Goal: Task Accomplishment & Management: Use online tool/utility

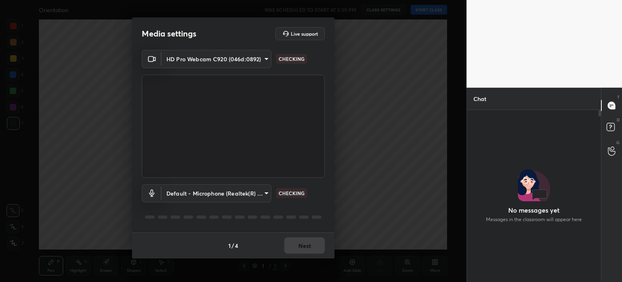
scroll to position [3, 2]
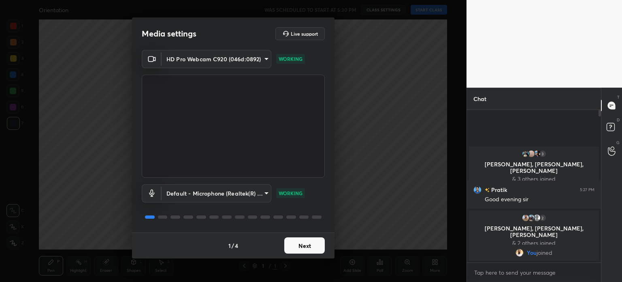
click at [311, 243] on button "Next" at bounding box center [304, 245] width 41 height 16
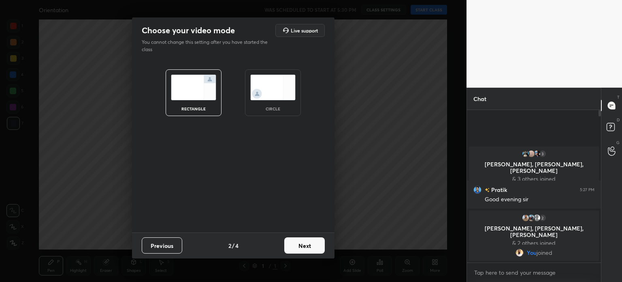
click at [311, 243] on button "Next" at bounding box center [304, 245] width 41 height 16
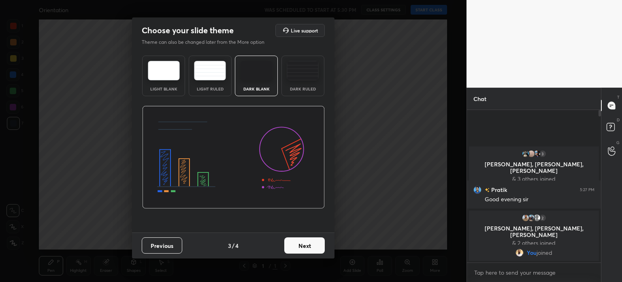
click at [311, 243] on button "Next" at bounding box center [304, 245] width 41 height 16
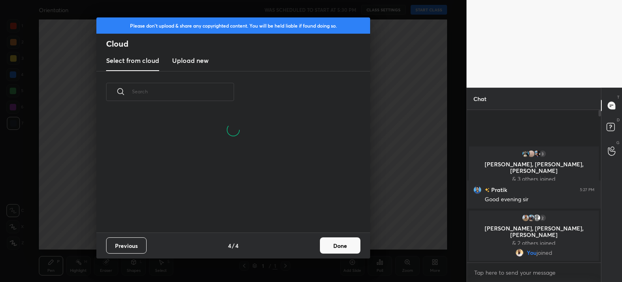
click at [175, 53] on new "Upload new" at bounding box center [190, 61] width 36 height 20
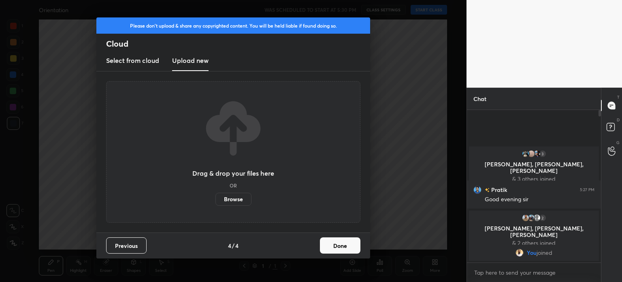
click at [232, 199] on label "Browse" at bounding box center [234, 198] width 36 height 13
click at [216, 199] on input "Browse" at bounding box center [216, 198] width 0 height 13
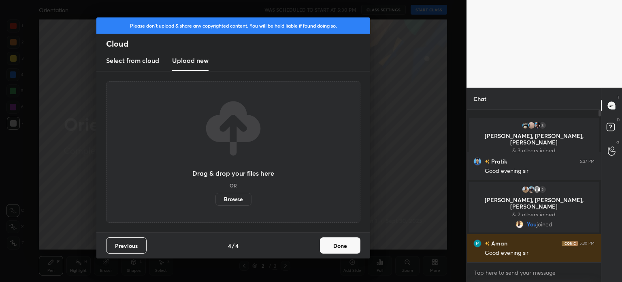
click at [329, 251] on button "Done" at bounding box center [340, 245] width 41 height 16
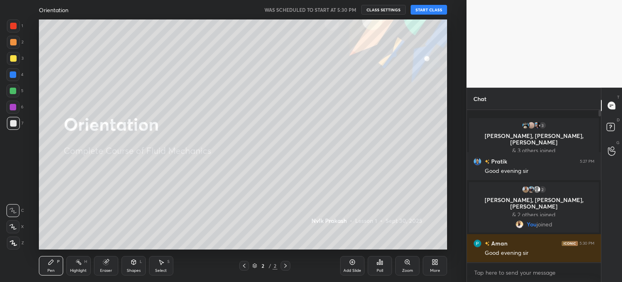
click at [432, 10] on button "START CLASS" at bounding box center [429, 10] width 36 height 10
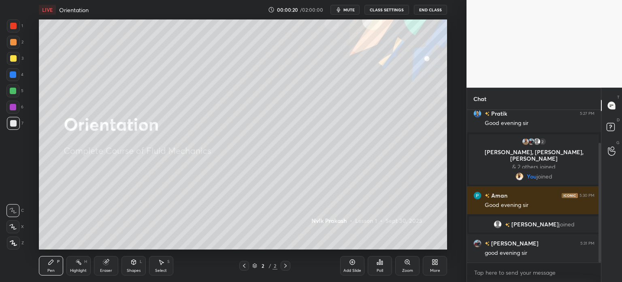
scroll to position [70, 0]
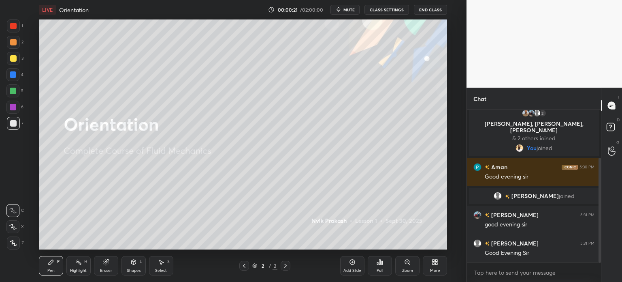
click at [12, 248] on div at bounding box center [13, 242] width 13 height 13
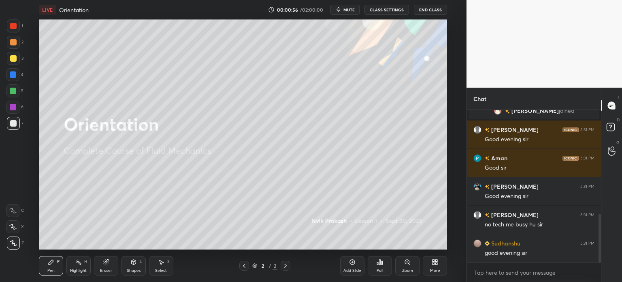
scroll to position [324, 0]
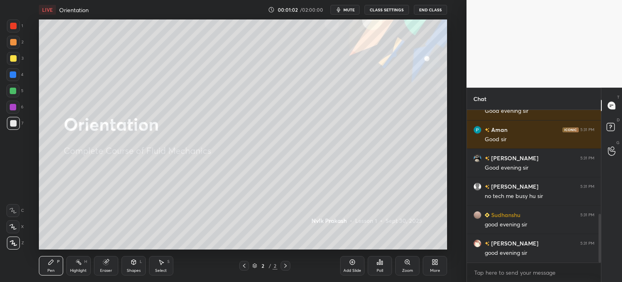
click at [133, 269] on div "Shapes" at bounding box center [134, 270] width 14 height 4
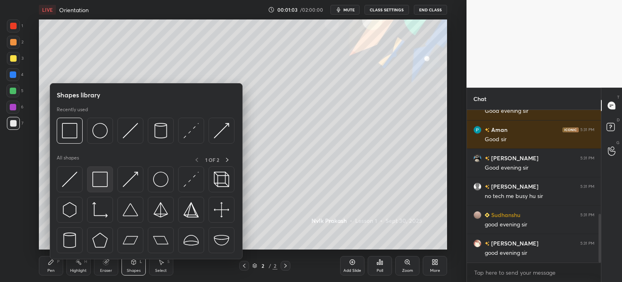
click at [99, 177] on img at bounding box center [99, 178] width 15 height 15
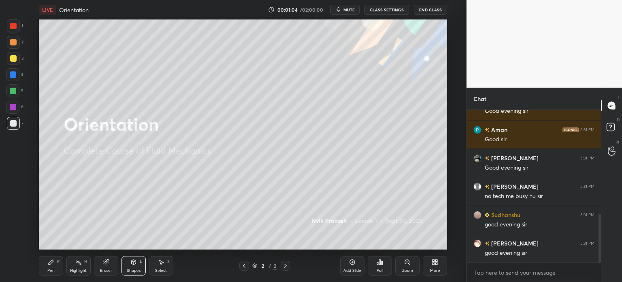
click at [11, 42] on div at bounding box center [13, 42] width 6 height 6
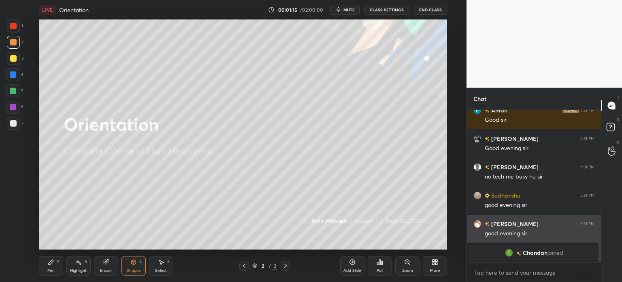
click at [45, 269] on div "Pen P" at bounding box center [51, 265] width 24 height 19
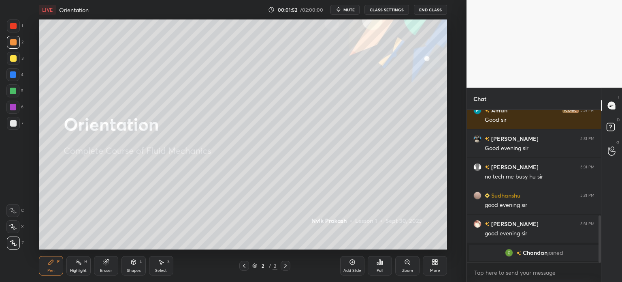
click at [11, 126] on div at bounding box center [13, 123] width 6 height 6
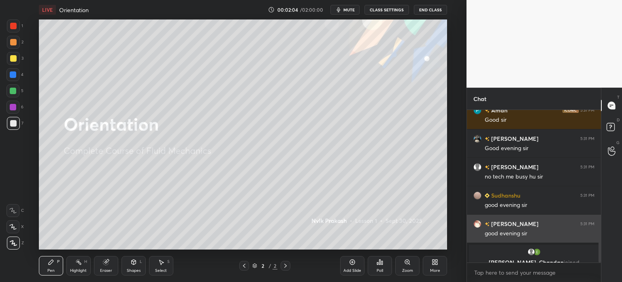
scroll to position [353, 0]
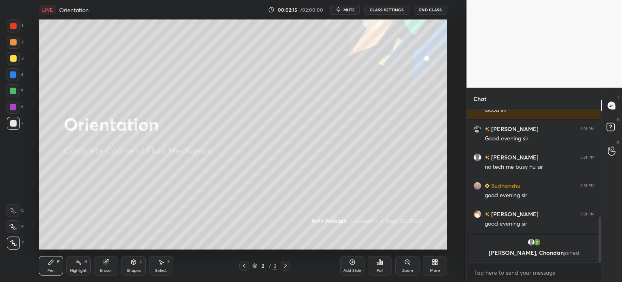
click at [11, 44] on div at bounding box center [13, 42] width 6 height 6
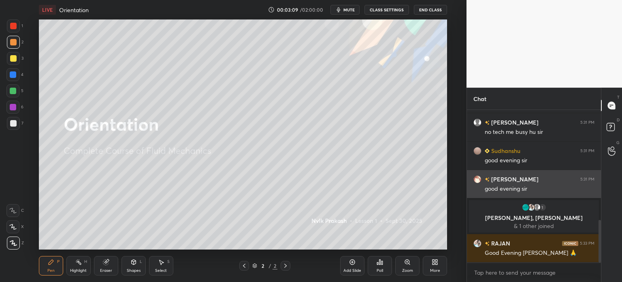
scroll to position [392, 0]
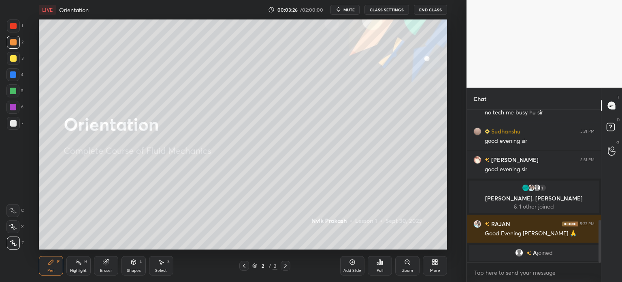
click at [352, 265] on icon at bounding box center [352, 261] width 6 height 6
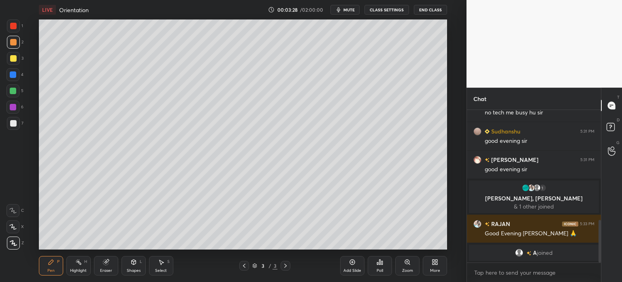
click at [12, 122] on div at bounding box center [13, 123] width 6 height 6
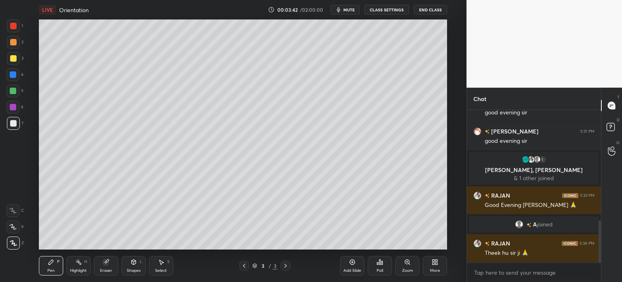
scroll to position [425, 0]
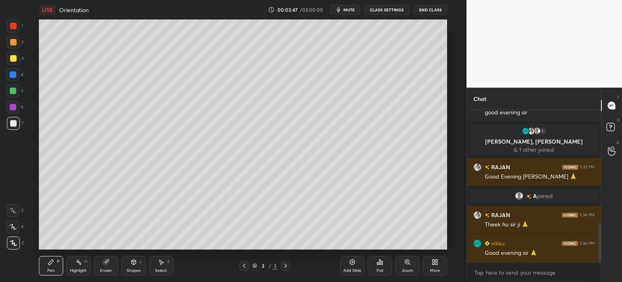
click at [102, 264] on div "Eraser" at bounding box center [106, 265] width 24 height 19
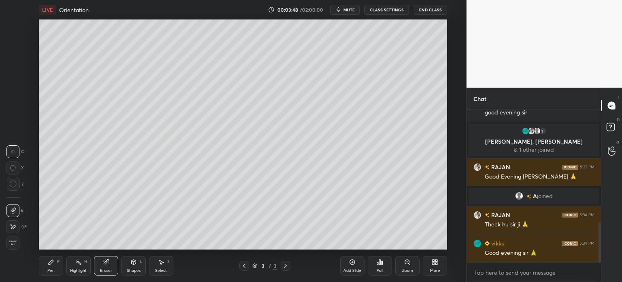
click at [50, 267] on div "Pen P" at bounding box center [51, 265] width 24 height 19
click at [52, 265] on div "Pen P" at bounding box center [51, 265] width 24 height 19
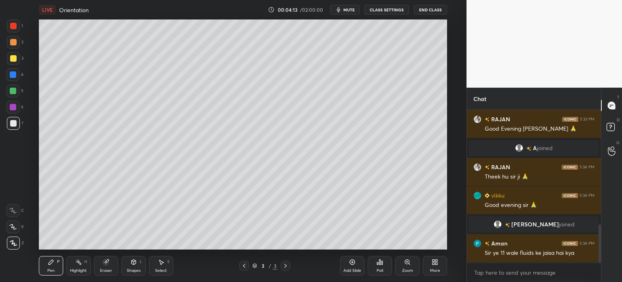
scroll to position [480, 0]
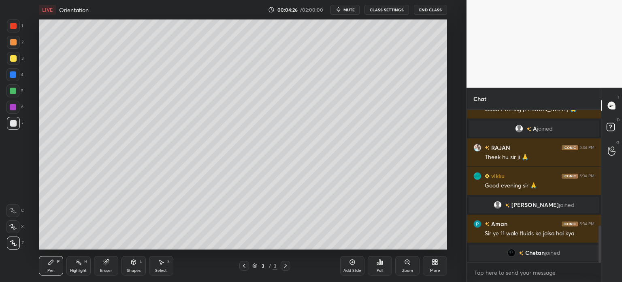
click at [11, 60] on div at bounding box center [13, 58] width 6 height 6
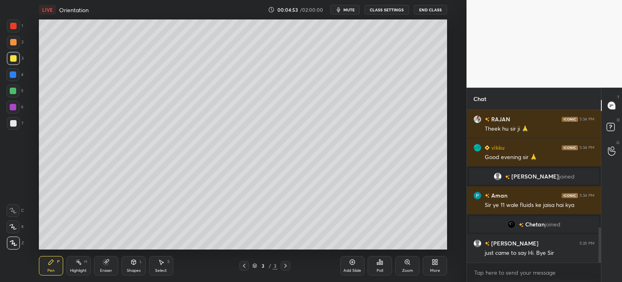
scroll to position [536, 0]
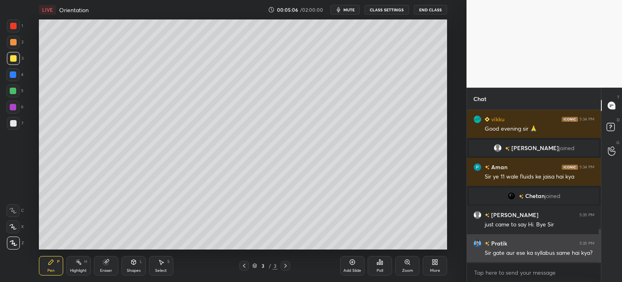
click at [521, 248] on div "Sir gate aur ese ka syllabus same hai kya?" at bounding box center [540, 252] width 110 height 10
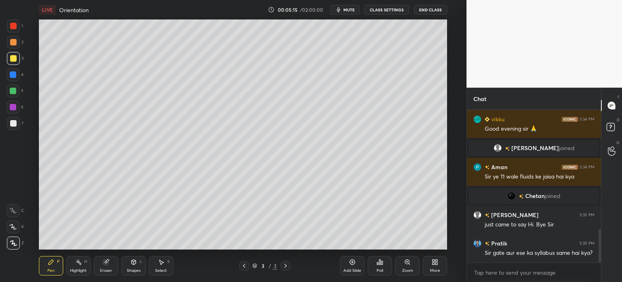
click at [10, 124] on div at bounding box center [13, 123] width 6 height 6
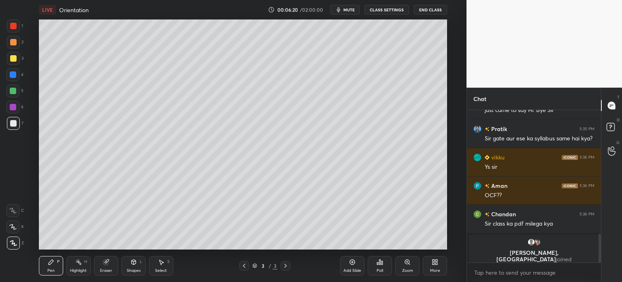
scroll to position [615, 0]
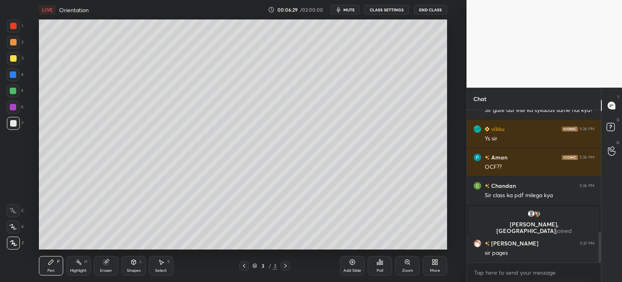
click at [10, 45] on div at bounding box center [13, 42] width 6 height 6
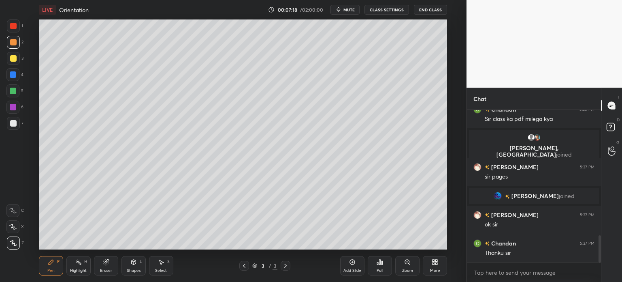
scroll to position [702, 0]
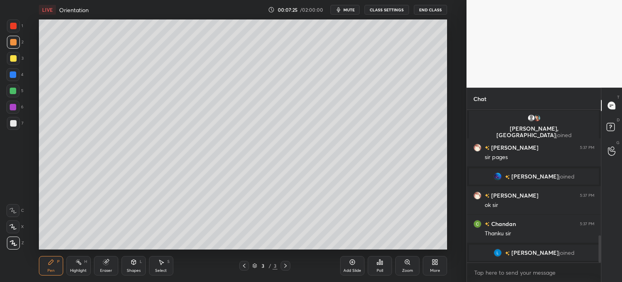
click at [505, 175] on div "grid" at bounding box center [499, 176] width 11 height 8
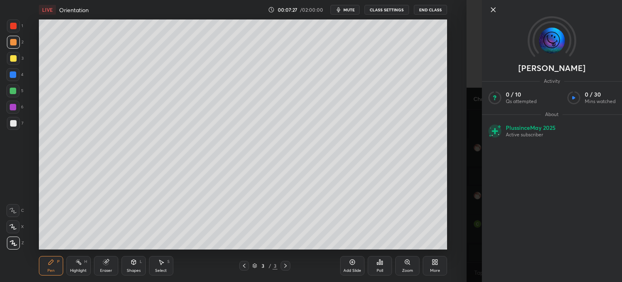
click at [452, 143] on div "Setting up your live class Poll for secs No correct answer Start poll" at bounding box center [243, 134] width 434 height 230
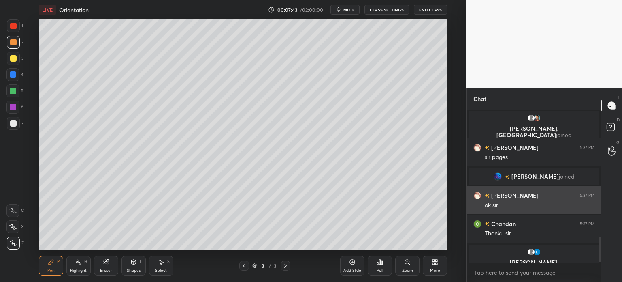
scroll to position [752, 0]
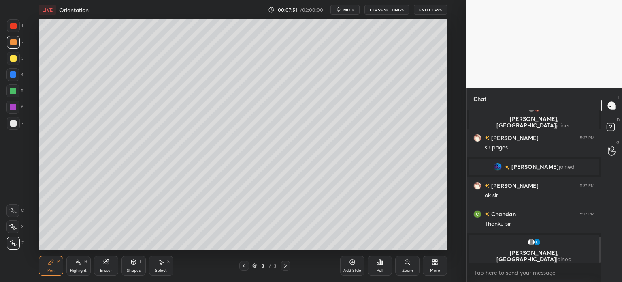
click at [244, 264] on icon at bounding box center [244, 265] width 6 height 6
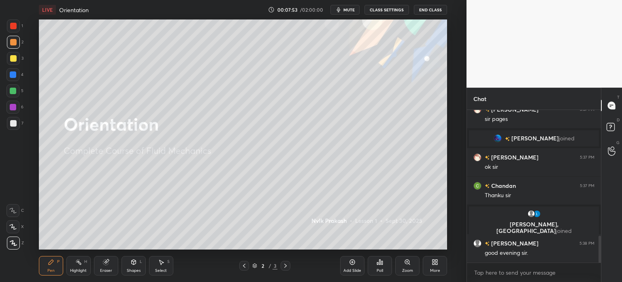
scroll to position [709, 0]
click at [10, 125] on div at bounding box center [13, 123] width 6 height 6
click at [288, 263] on icon at bounding box center [285, 265] width 6 height 6
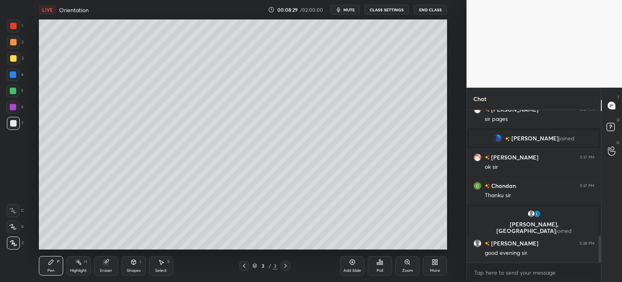
scroll to position [737, 0]
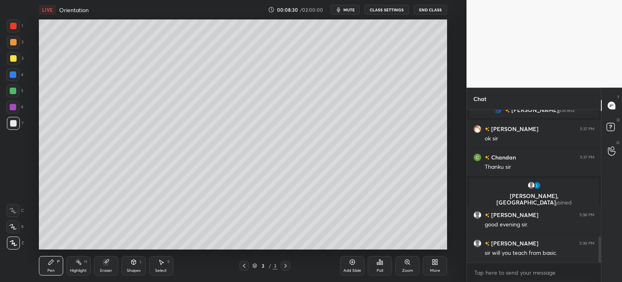
click at [350, 266] on div "Add Slide" at bounding box center [352, 265] width 24 height 19
click at [104, 269] on div "Eraser" at bounding box center [106, 270] width 12 height 4
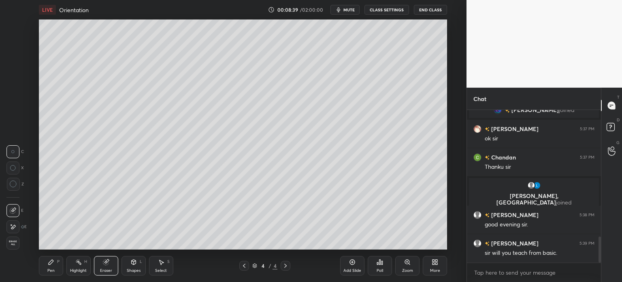
click at [51, 265] on div "Pen P" at bounding box center [51, 265] width 24 height 19
click at [53, 262] on icon at bounding box center [51, 261] width 6 height 6
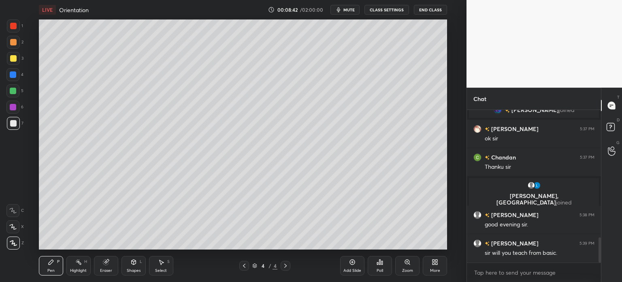
scroll to position [766, 0]
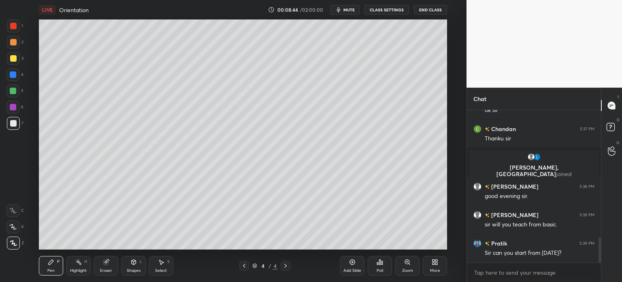
click at [10, 56] on div at bounding box center [13, 58] width 6 height 6
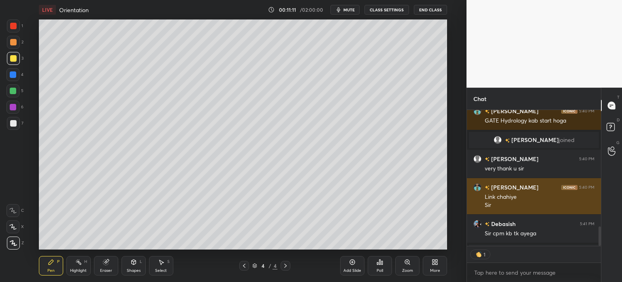
scroll to position [2, 2]
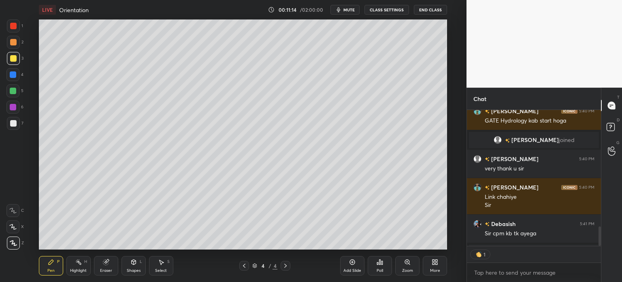
click at [353, 267] on div "Add Slide" at bounding box center [352, 265] width 24 height 19
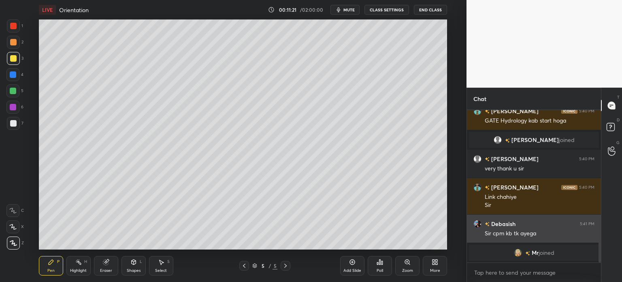
scroll to position [150, 132]
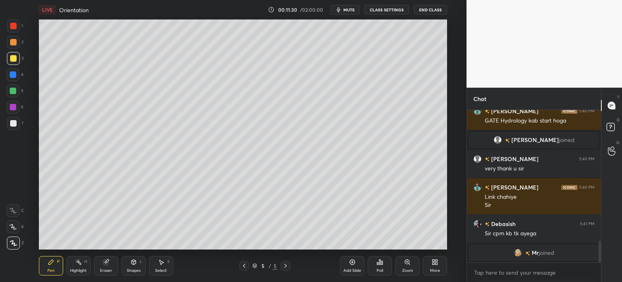
click at [13, 122] on div at bounding box center [13, 123] width 6 height 6
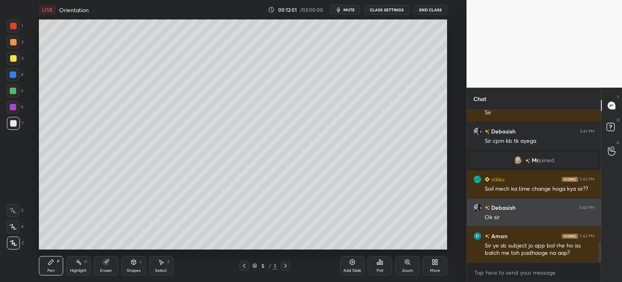
scroll to position [993, 0]
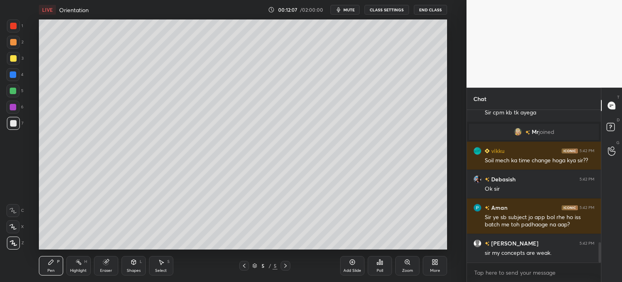
click at [11, 45] on div at bounding box center [13, 42] width 6 height 6
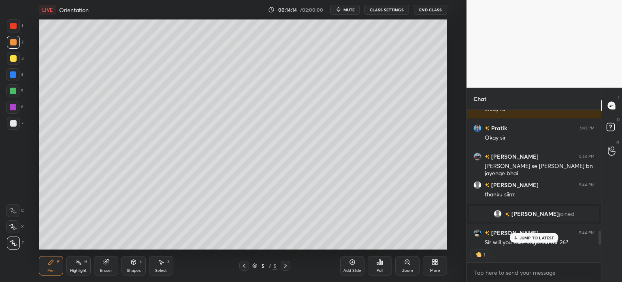
scroll to position [1181, 0]
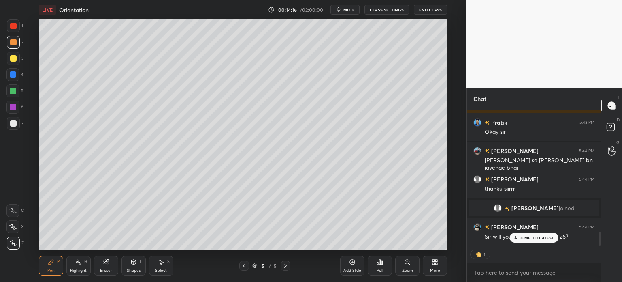
click at [524, 237] on p "JUMP TO LATEST" at bounding box center [537, 237] width 35 height 5
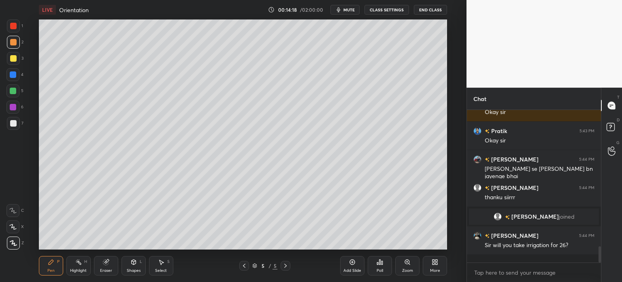
scroll to position [150, 132]
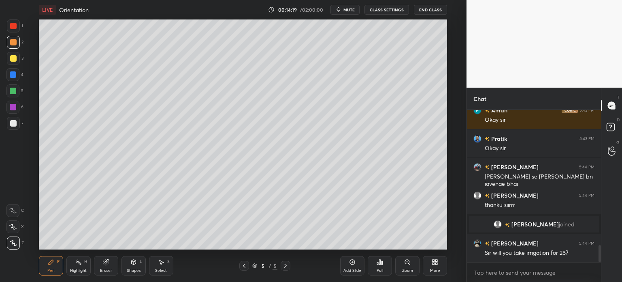
click at [10, 60] on div at bounding box center [13, 58] width 6 height 6
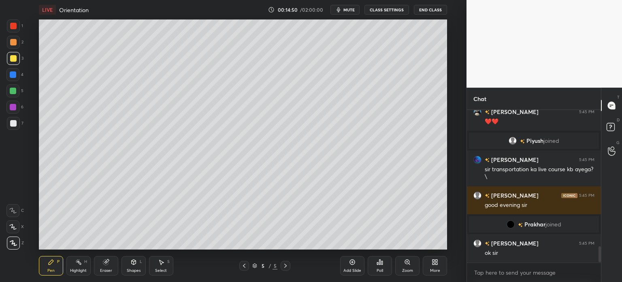
scroll to position [1321, 0]
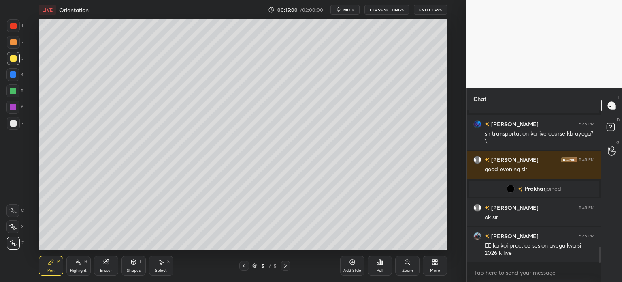
click at [348, 268] on div "Add Slide" at bounding box center [353, 270] width 18 height 4
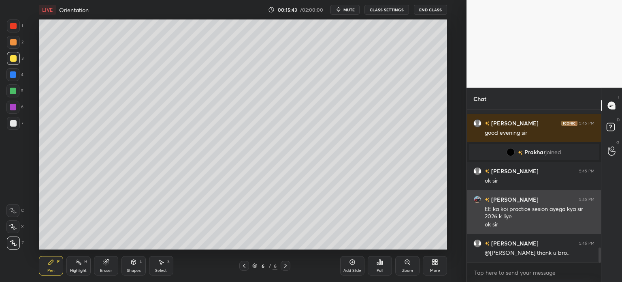
scroll to position [1386, 0]
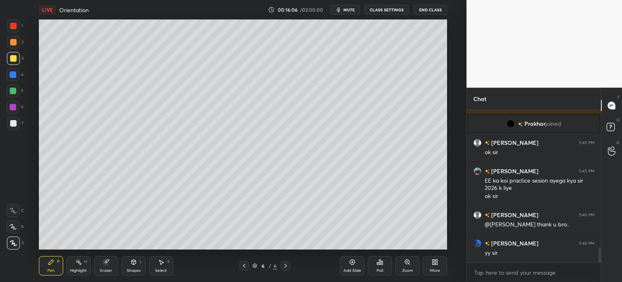
click at [243, 262] on icon at bounding box center [244, 265] width 6 height 6
click at [10, 74] on div at bounding box center [13, 74] width 6 height 6
click at [243, 267] on icon at bounding box center [244, 265] width 6 height 6
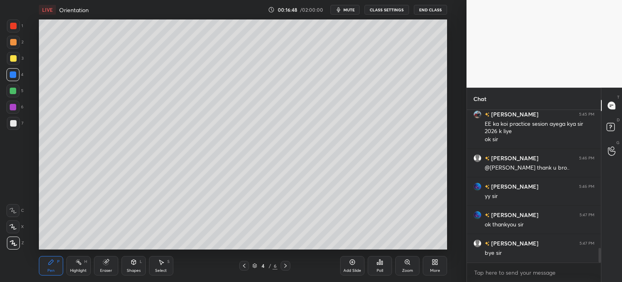
scroll to position [1471, 0]
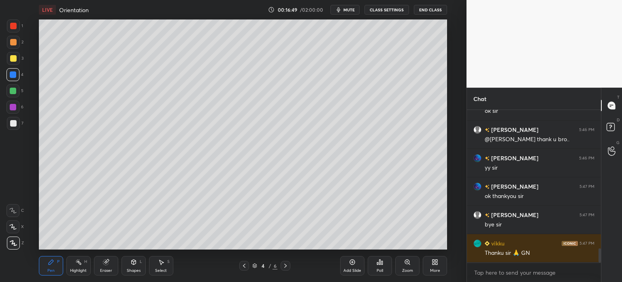
click at [426, 9] on button "End Class" at bounding box center [430, 10] width 33 height 10
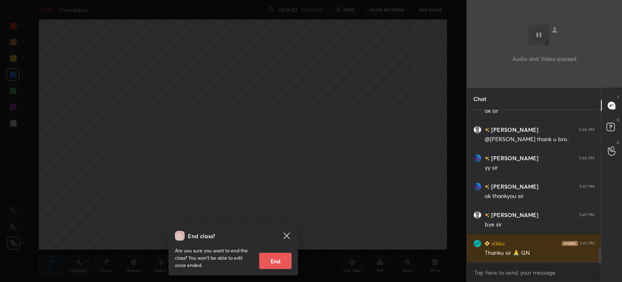
scroll to position [1499, 0]
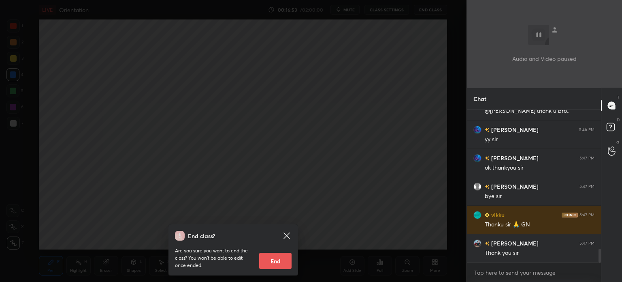
click at [270, 261] on button "End" at bounding box center [275, 260] width 32 height 16
type textarea "x"
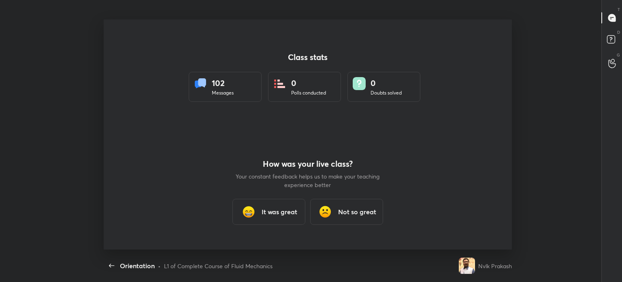
scroll to position [0, 0]
